Goal: Find contact information: Find contact information

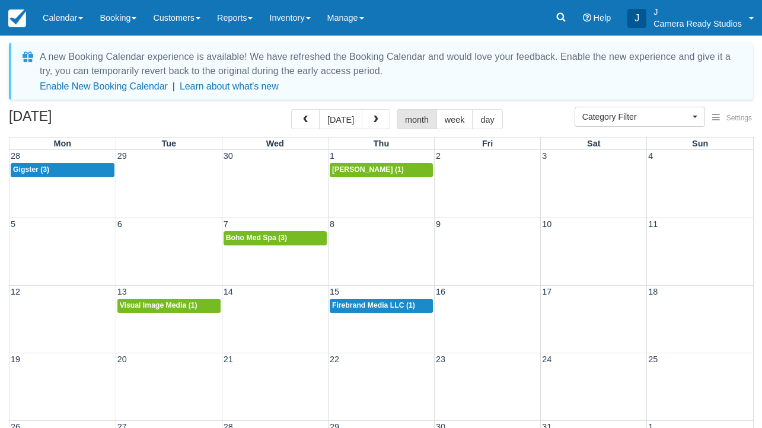
select select
click at [376, 121] on span "button" at bounding box center [376, 120] width 8 height 8
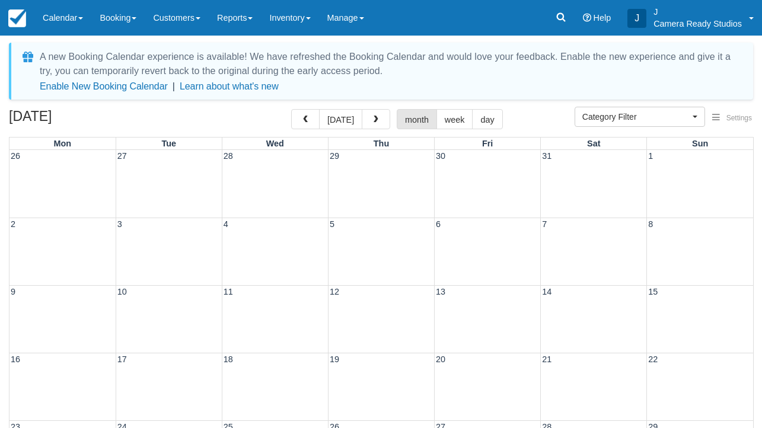
click at [376, 121] on span "button" at bounding box center [376, 120] width 8 height 8
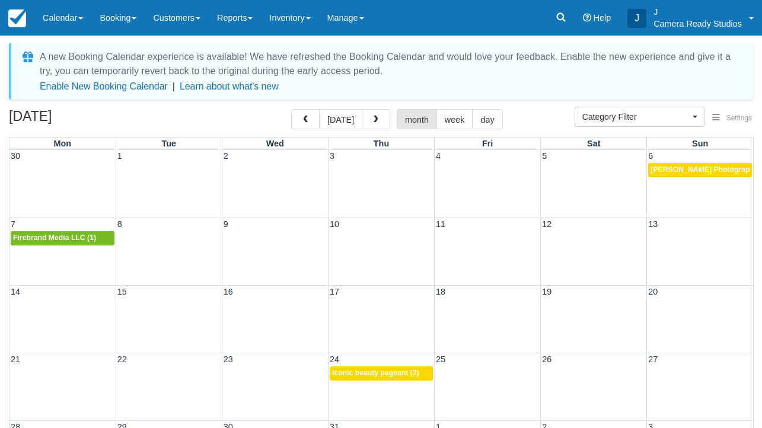
click at [376, 121] on span "button" at bounding box center [376, 120] width 8 height 8
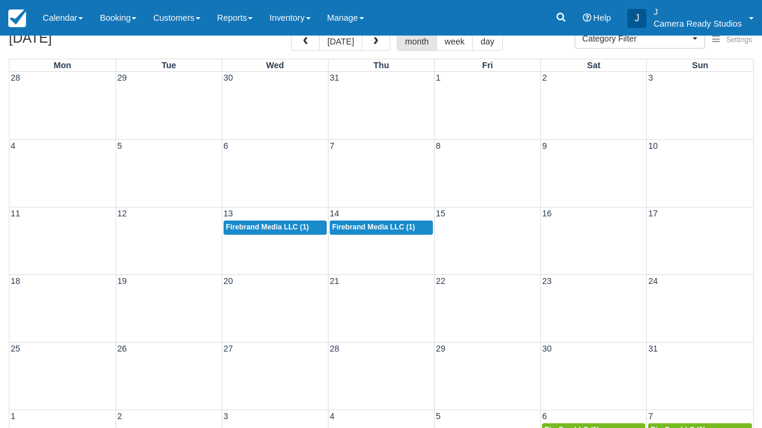
scroll to position [81, 0]
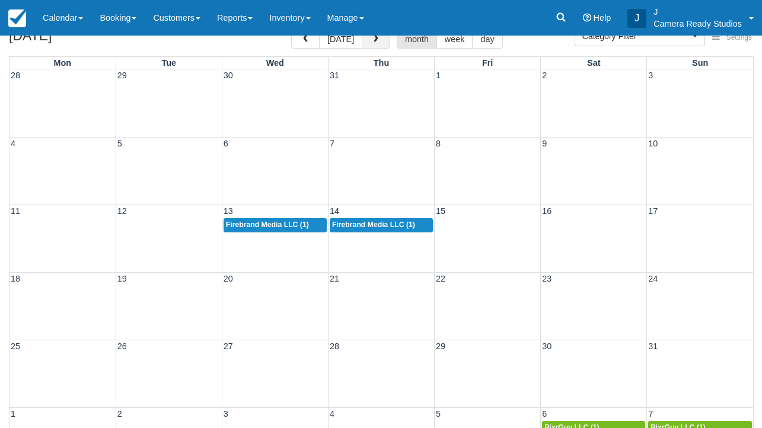
click at [372, 39] on span "button" at bounding box center [376, 39] width 8 height 8
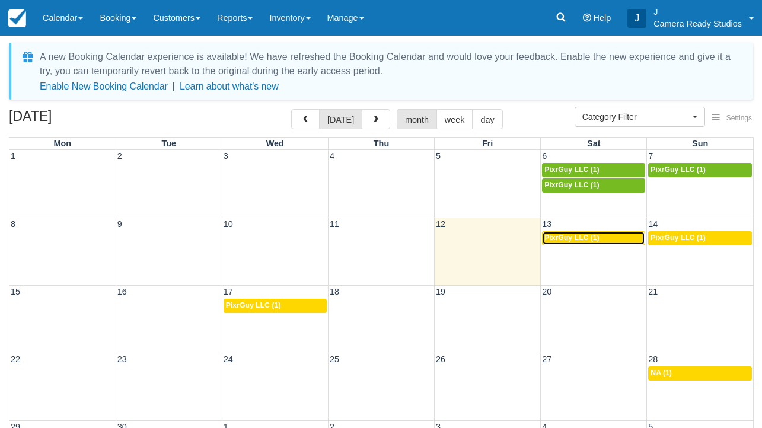
click at [569, 234] on span "PixrGuy LLC (1)" at bounding box center [572, 238] width 55 height 8
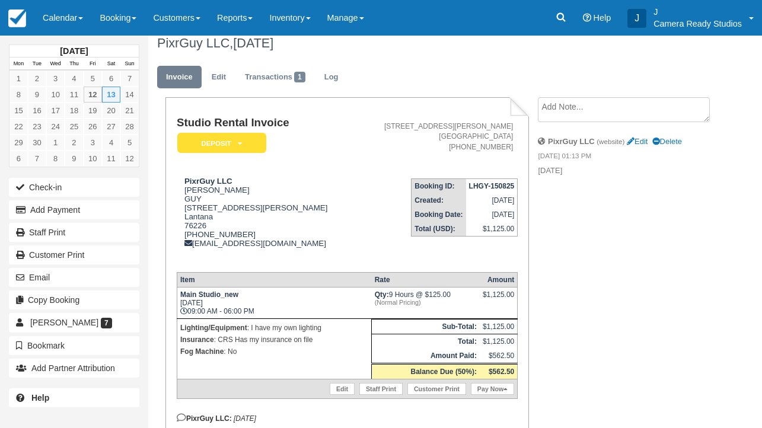
scroll to position [15, 0]
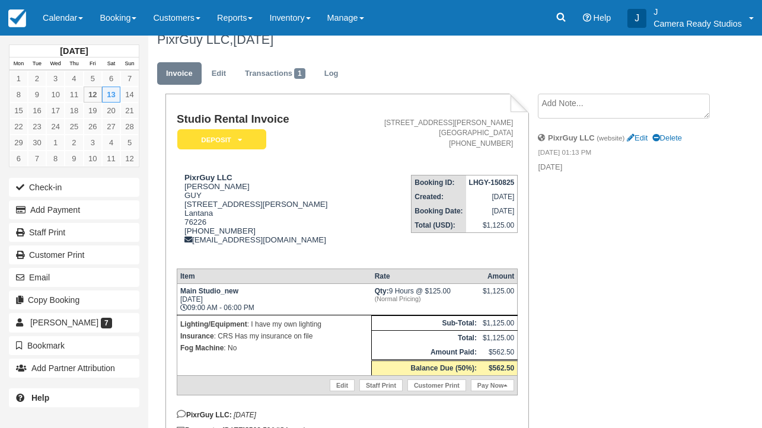
drag, startPoint x: 255, startPoint y: 236, endPoint x: 169, endPoint y: 235, distance: 86.0
click at [169, 235] on div "Studio Rental Invoice Deposit   Pending Reserved Paid Waiting Cancelled [MEDICA…" at bounding box center [347, 270] width 363 height 352
click at [250, 228] on div "PixrGuy LLC [PERSON_NAME] [STREET_ADDRESS][PERSON_NAME] (214) 577-3673 [EMAIL_A…" at bounding box center [266, 216] width 178 height 86
drag, startPoint x: 250, startPoint y: 233, endPoint x: 184, endPoint y: 233, distance: 66.4
click at [184, 233] on div "PixrGuy LLC [PERSON_NAME] [STREET_ADDRESS][PERSON_NAME] (214) 577-3673 [EMAIL_A…" at bounding box center [266, 216] width 178 height 86
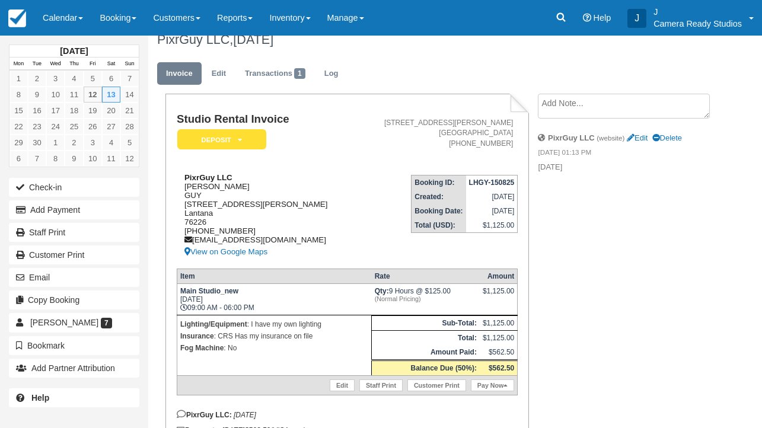
click at [192, 236] on div "PixrGuy LLC [PERSON_NAME] [STREET_ADDRESS][PERSON_NAME] (214) 577-3673 [EMAIL_A…" at bounding box center [266, 216] width 178 height 86
click at [196, 237] on div "PixrGuy LLC [PERSON_NAME] [STREET_ADDRESS][PERSON_NAME] (214) 577-3673 [EMAIL_A…" at bounding box center [266, 216] width 178 height 86
drag, startPoint x: 192, startPoint y: 235, endPoint x: 271, endPoint y: 234, distance: 79.5
click at [271, 234] on div "PixrGuy LLC [PERSON_NAME] [STREET_ADDRESS][PERSON_NAME] (214) 577-3673 [EMAIL_A…" at bounding box center [266, 216] width 178 height 86
